Goal: Transaction & Acquisition: Purchase product/service

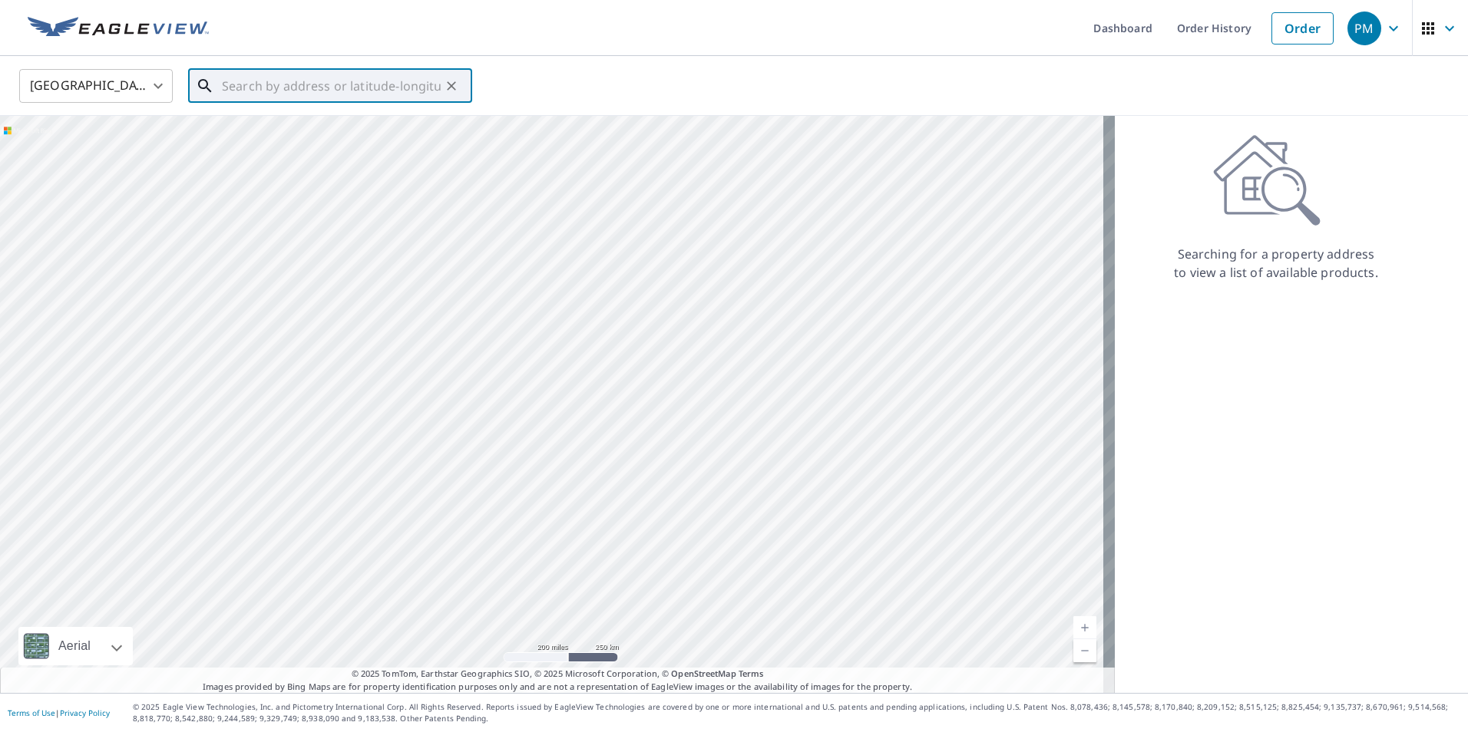
click at [249, 85] on input "text" at bounding box center [331, 85] width 219 height 43
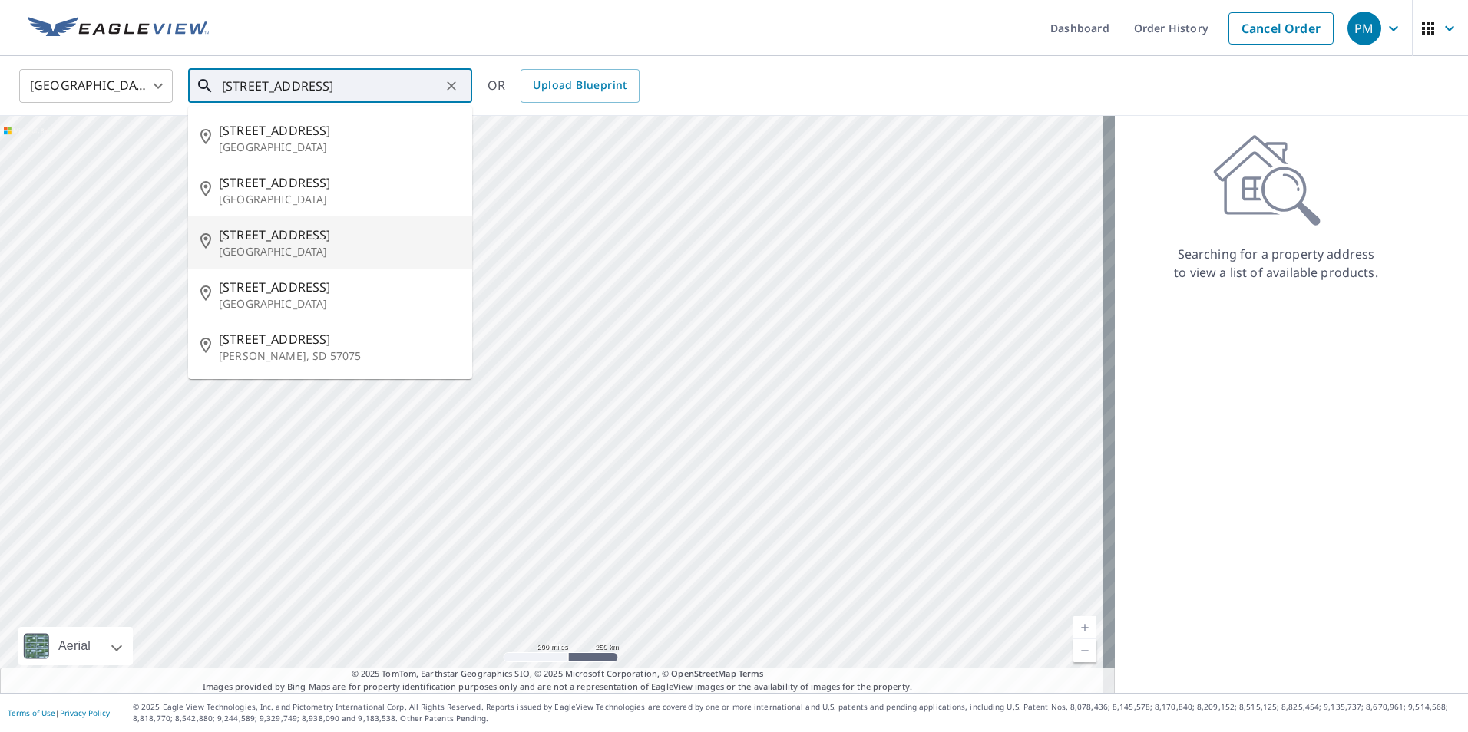
click at [269, 247] on p "[GEOGRAPHIC_DATA]" at bounding box center [339, 251] width 241 height 15
type input "[STREET_ADDRESS]"
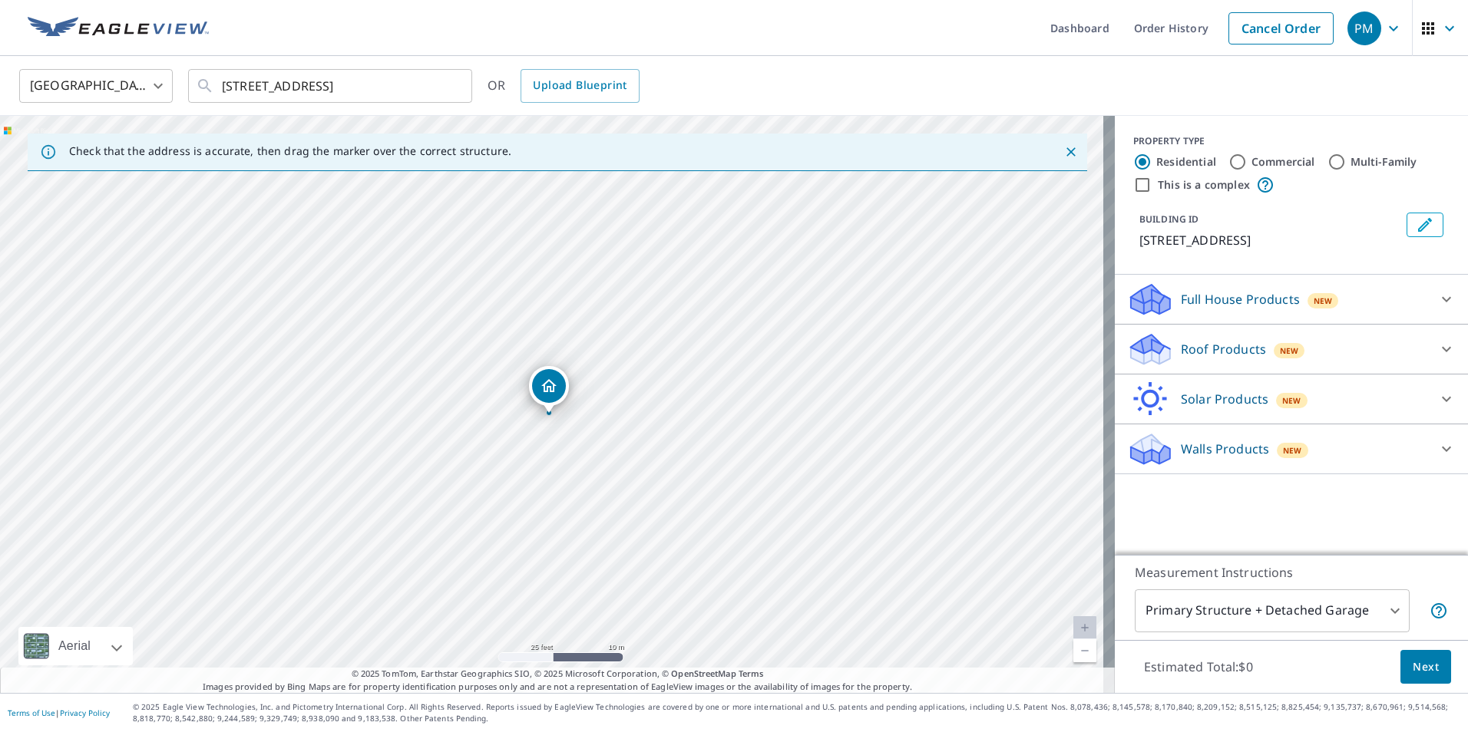
drag, startPoint x: 555, startPoint y: 368, endPoint x: 552, endPoint y: 379, distance: 11.9
click at [1437, 348] on icon at bounding box center [1446, 349] width 18 height 18
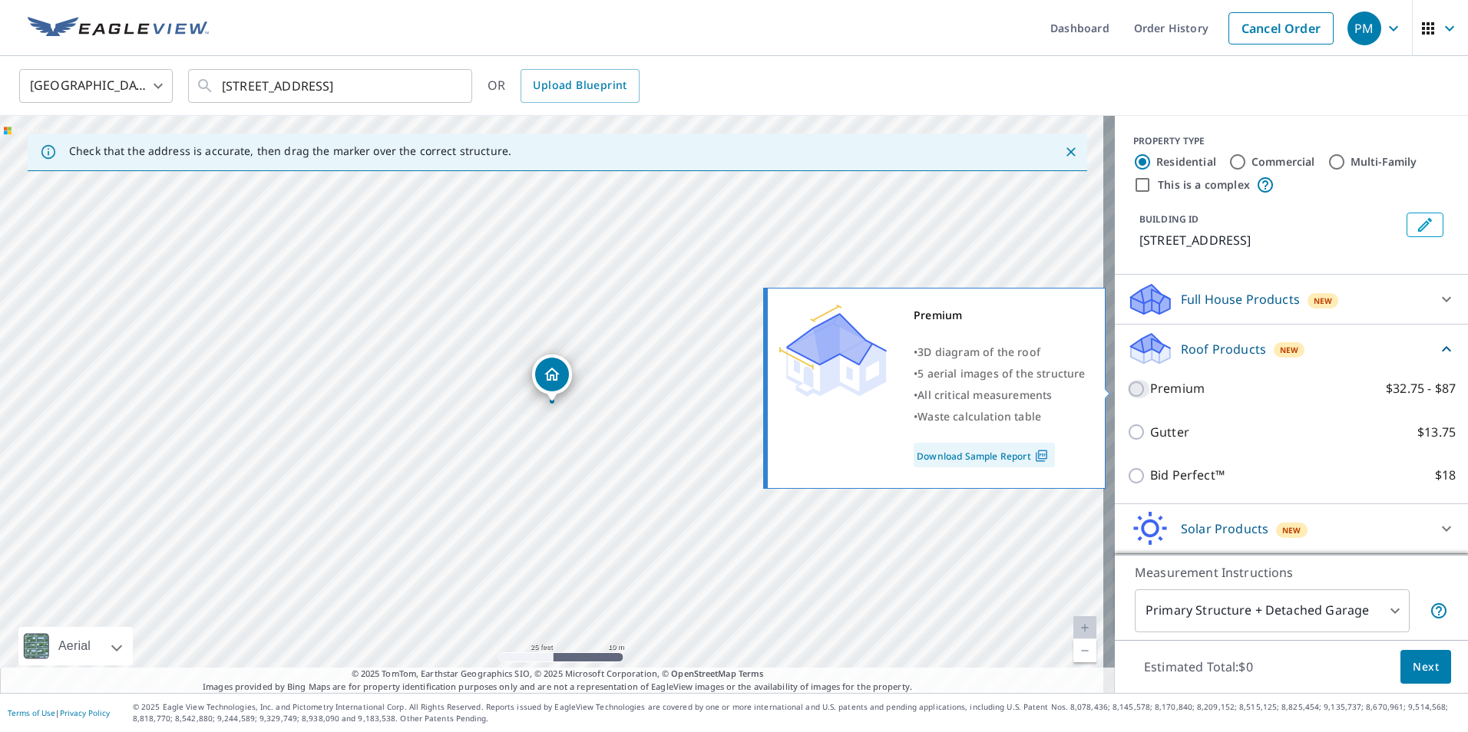
click at [1127, 391] on input "Premium $32.75 - $87" at bounding box center [1138, 389] width 23 height 18
checkbox input "true"
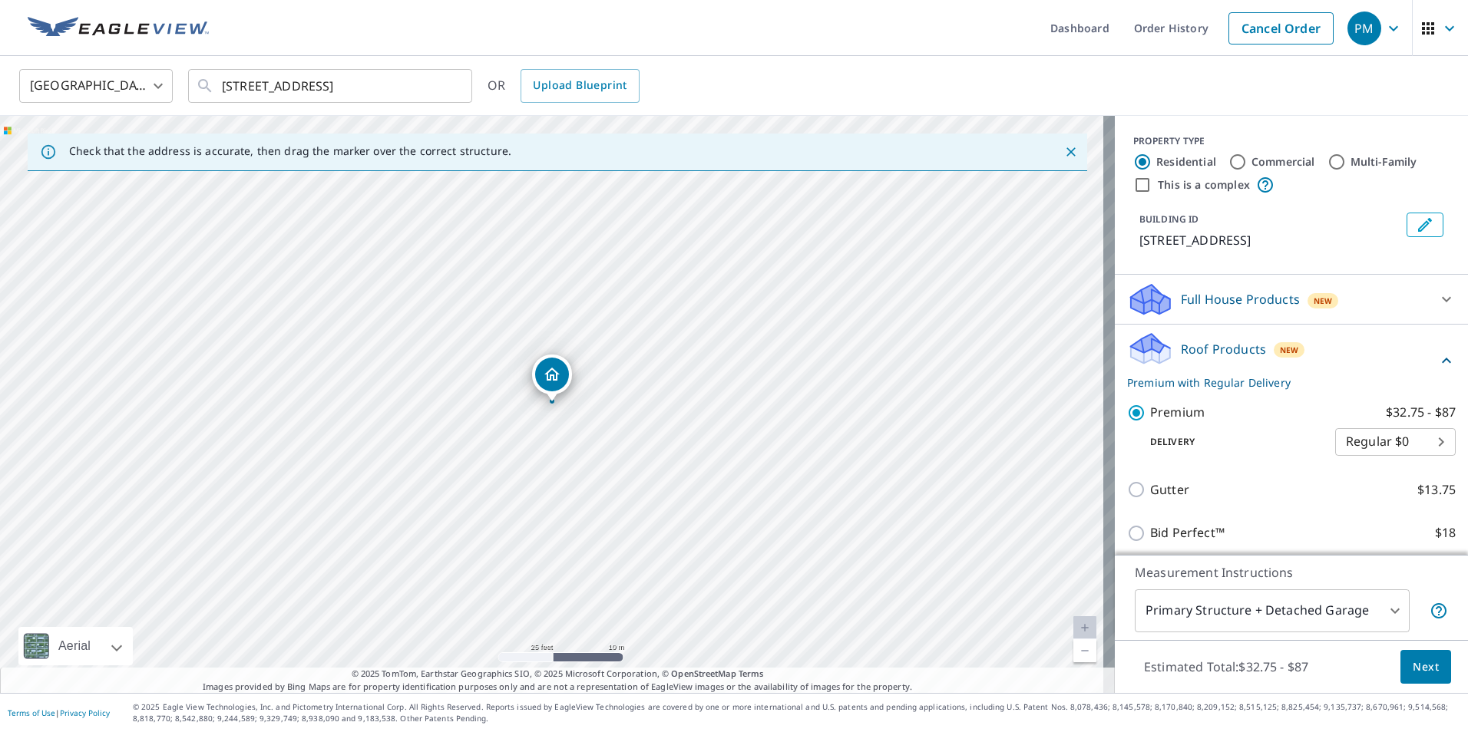
click at [1415, 668] on span "Next" at bounding box center [1426, 667] width 26 height 19
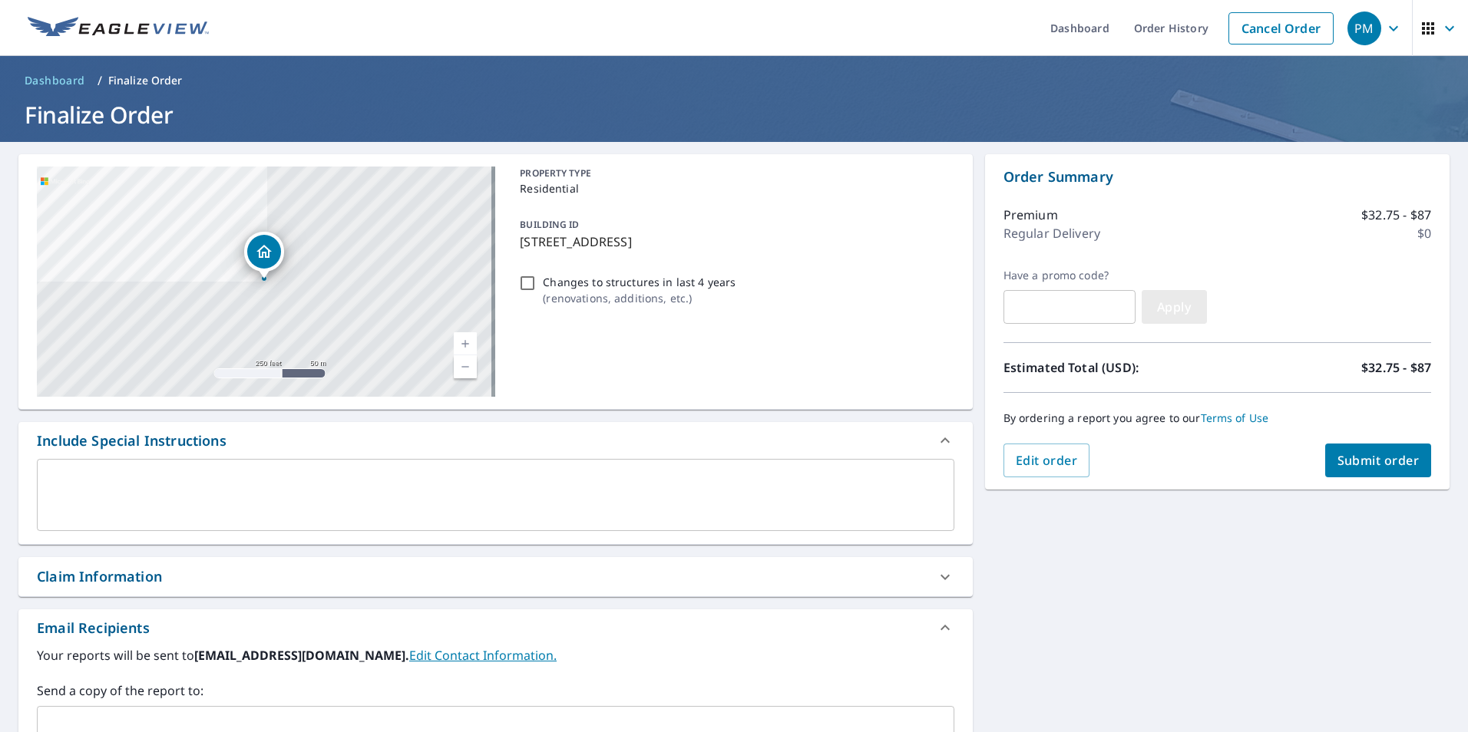
click at [1178, 308] on span "Apply" at bounding box center [1174, 307] width 41 height 17
click at [1370, 463] on span "Submit order" at bounding box center [1378, 460] width 82 height 17
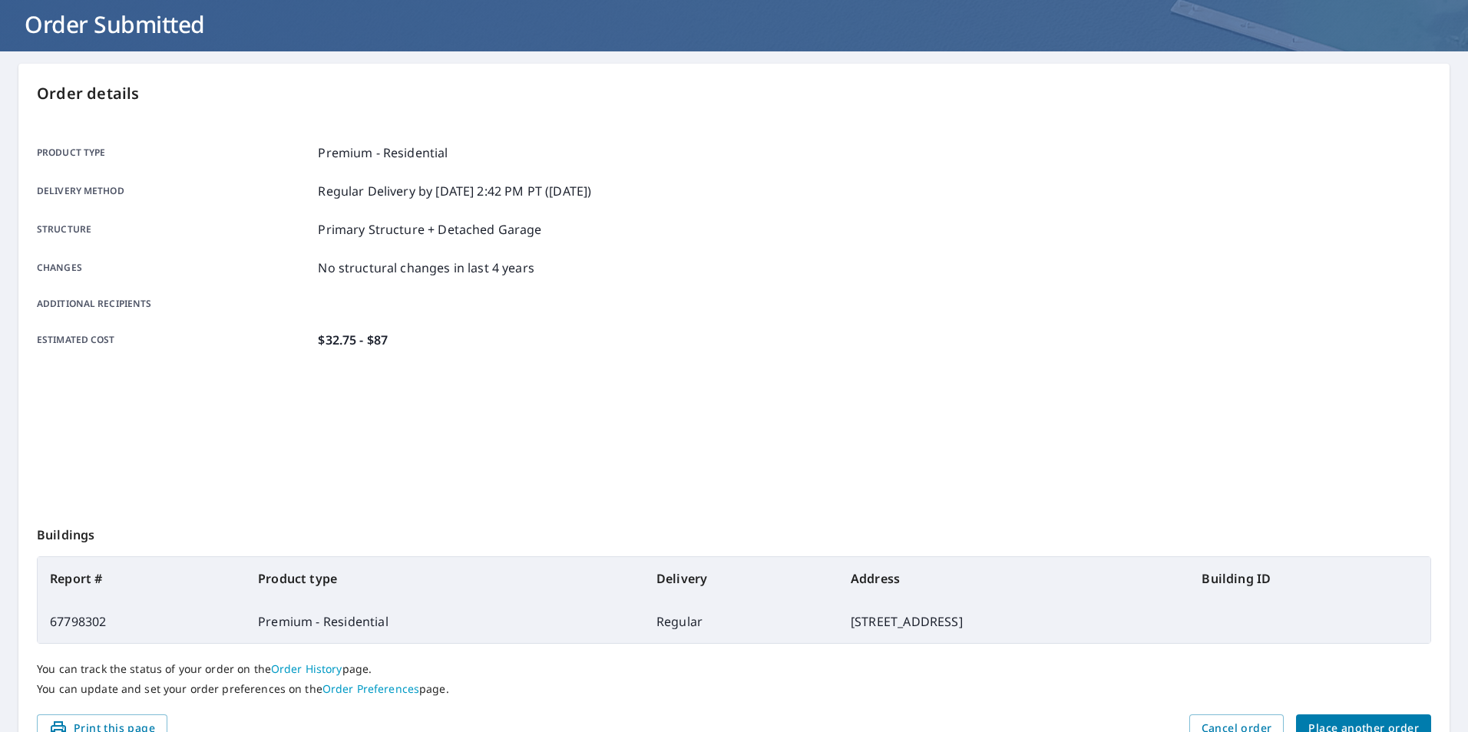
scroll to position [171, 0]
